Goal: Check status

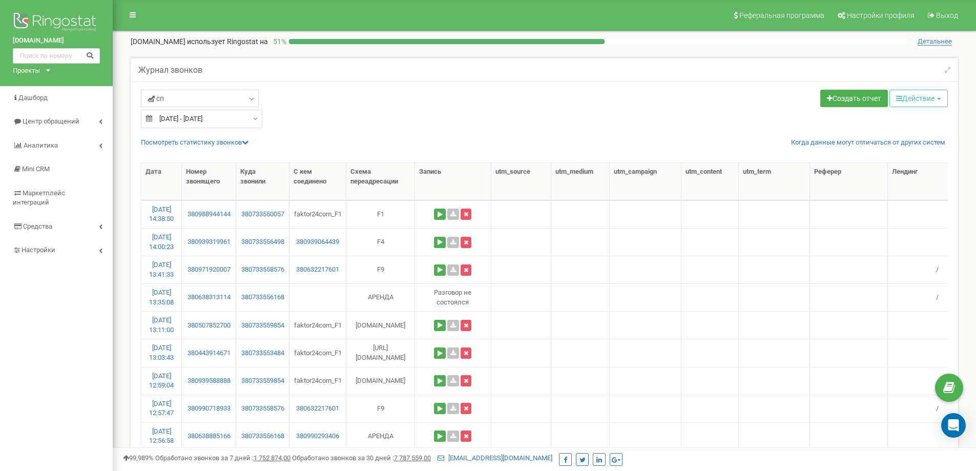
select select "50"
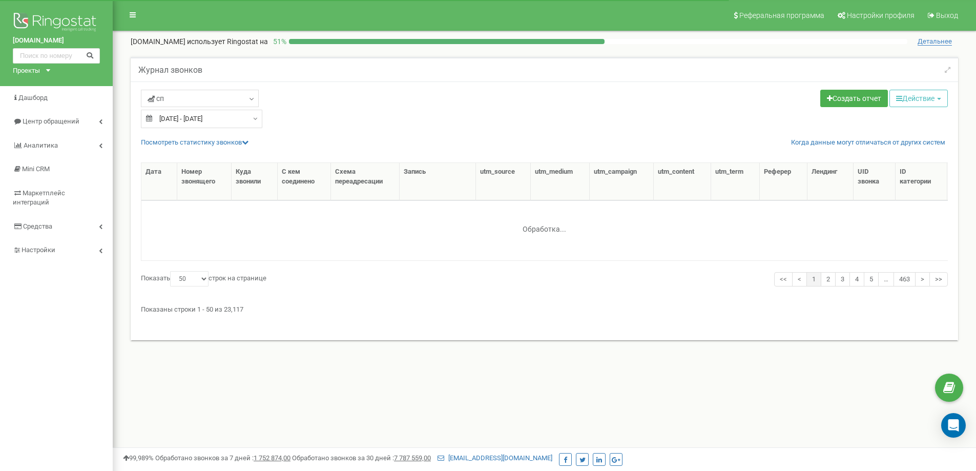
select select "50"
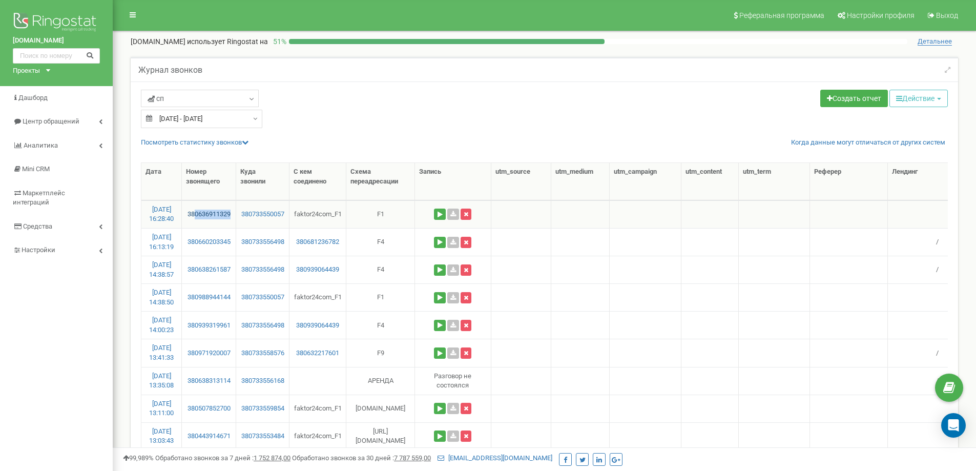
drag, startPoint x: 235, startPoint y: 214, endPoint x: 197, endPoint y: 215, distance: 37.9
click at [197, 215] on td "380636911329" at bounding box center [209, 214] width 54 height 28
